Goal: Information Seeking & Learning: Understand process/instructions

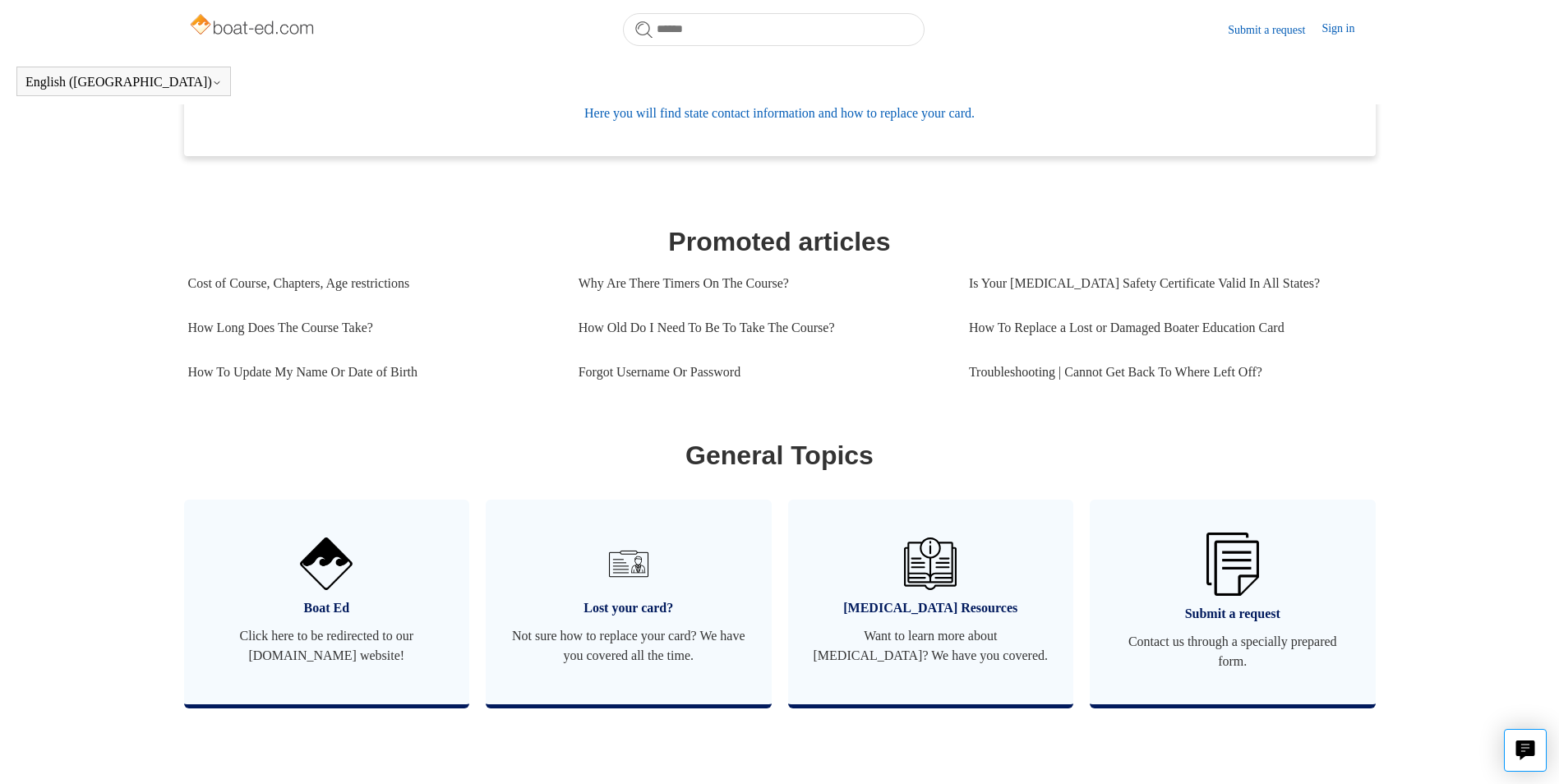
scroll to position [611, 0]
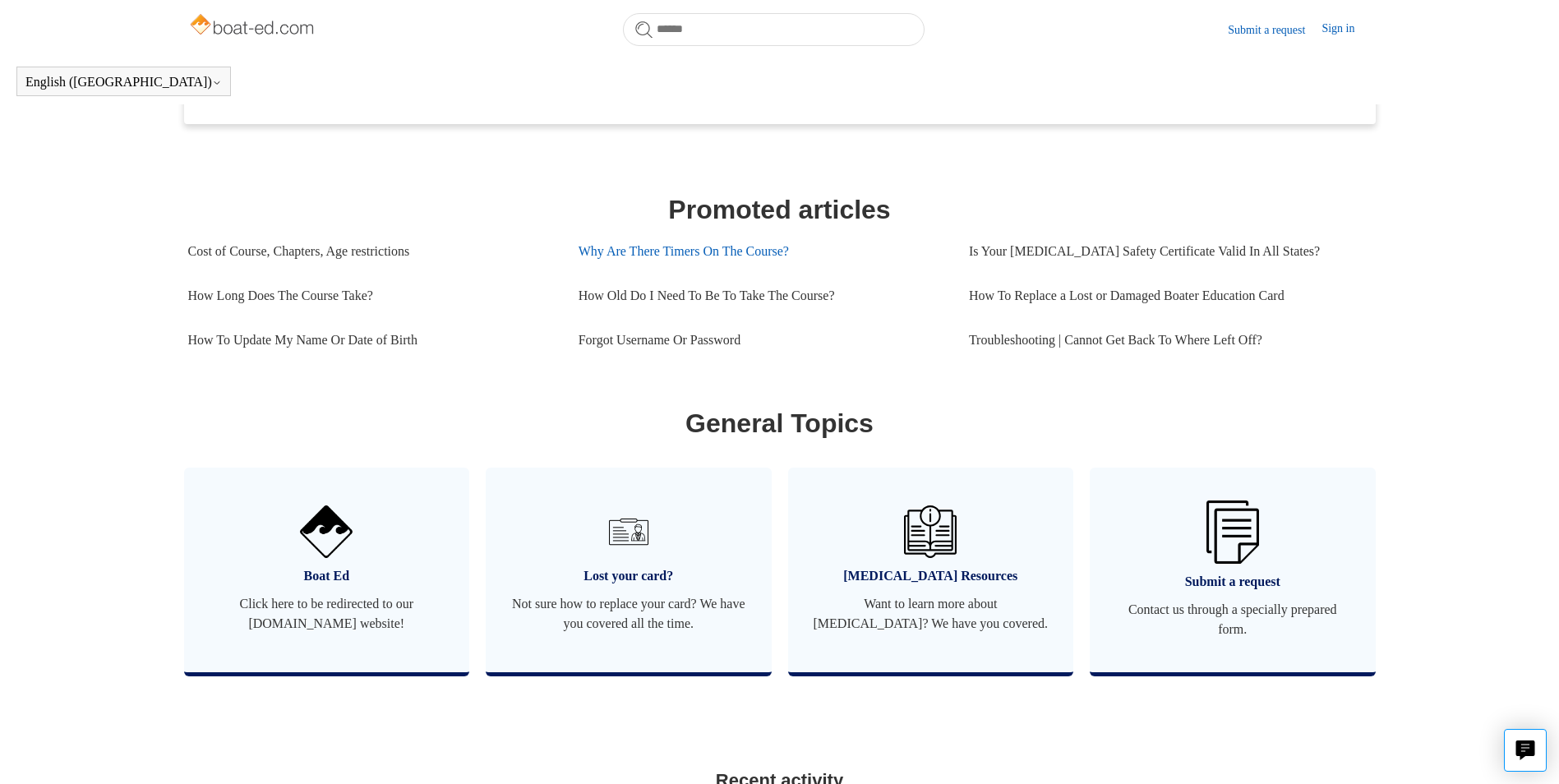
click at [678, 273] on link "Why Are There Timers On The Course?" at bounding box center [761, 251] width 366 height 45
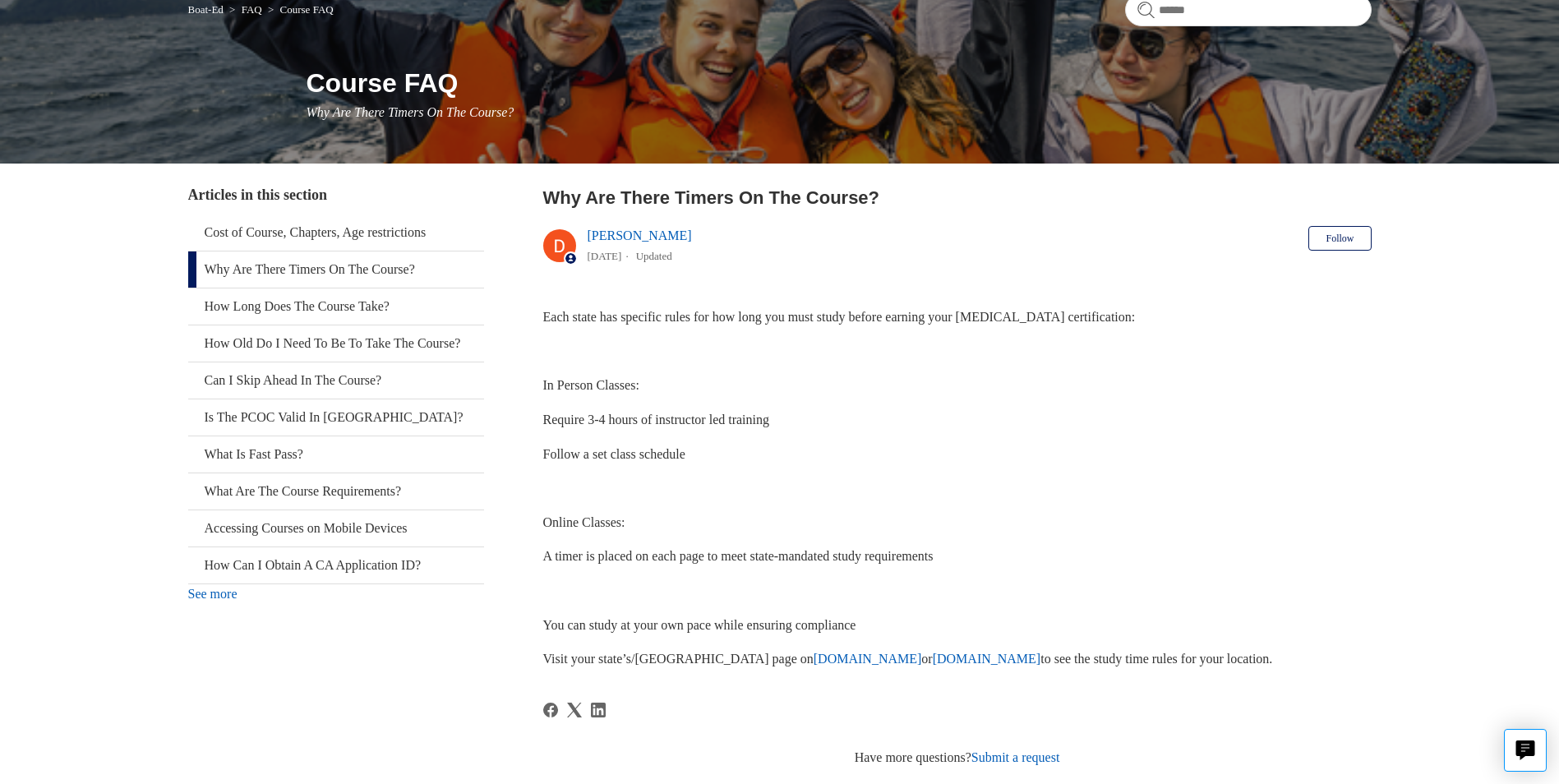
scroll to position [130, 0]
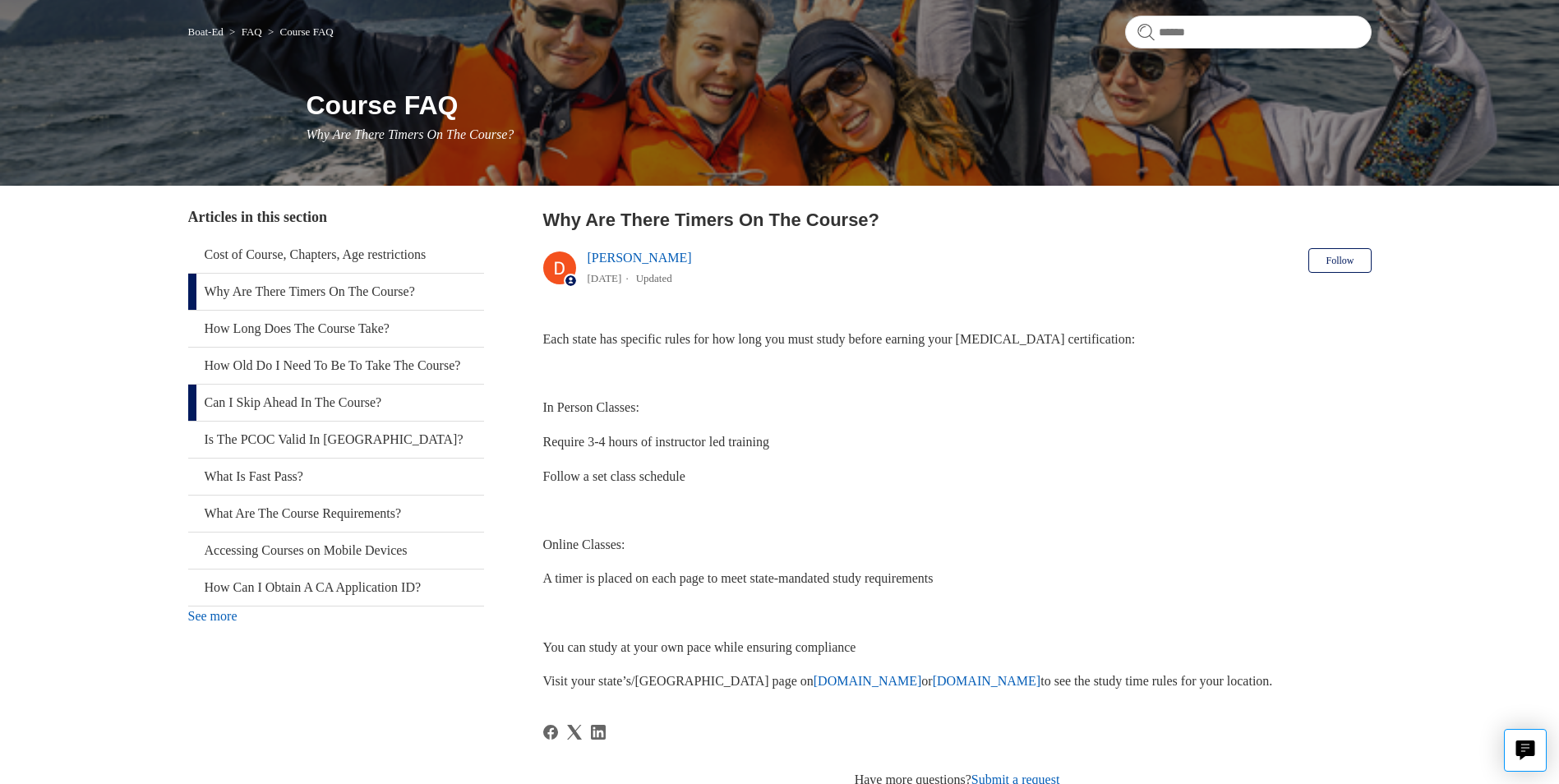
click at [271, 421] on link "Can I Skip Ahead In The Course?" at bounding box center [337, 403] width 296 height 36
